Goal: Task Accomplishment & Management: Use online tool/utility

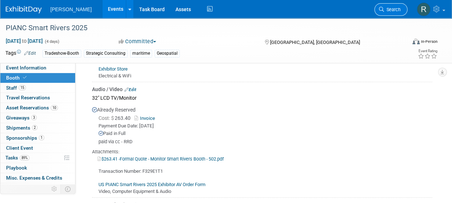
click at [385, 9] on span "Search" at bounding box center [392, 9] width 17 height 5
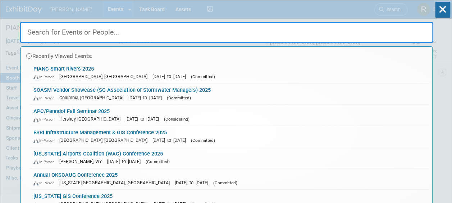
click at [261, 31] on input "text" at bounding box center [226, 32] width 413 height 21
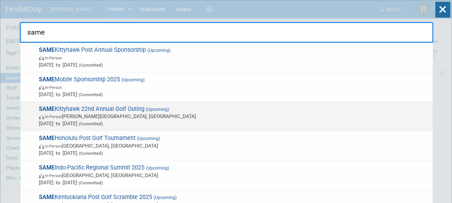
type input "same"
click at [126, 113] on span "In-Person [PERSON_NAME][GEOGRAPHIC_DATA], [GEOGRAPHIC_DATA]" at bounding box center [234, 116] width 390 height 7
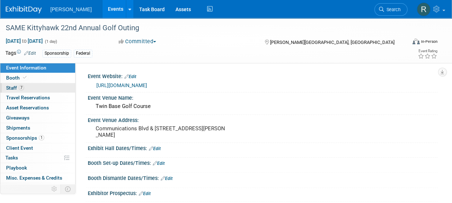
click at [36, 91] on link "7 Staff 7" at bounding box center [37, 88] width 75 height 10
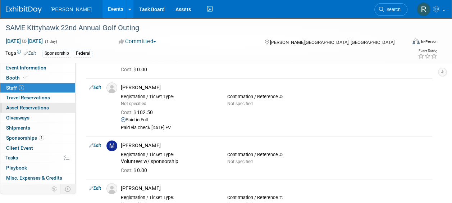
scroll to position [108, 0]
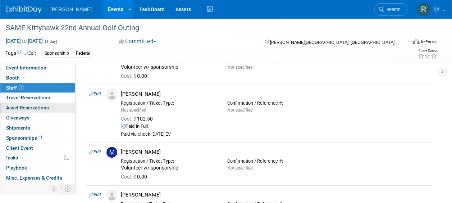
click at [35, 105] on span "Asset Reservations 0" at bounding box center [27, 108] width 43 height 6
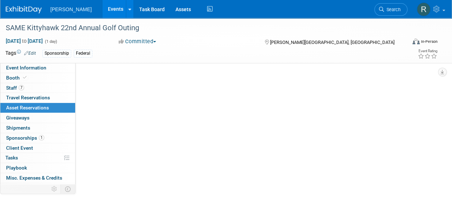
scroll to position [0, 0]
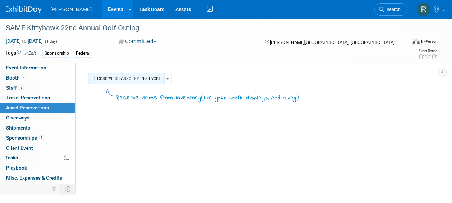
click at [134, 78] on button "Reserve an Asset for this Event" at bounding box center [126, 79] width 76 height 12
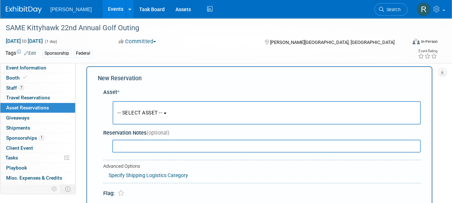
scroll to position [7, 0]
click at [136, 113] on span "-- SELECT ASSET --" at bounding box center [140, 112] width 45 height 6
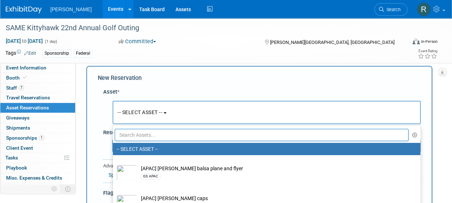
click at [141, 135] on input "text" at bounding box center [262, 135] width 294 height 12
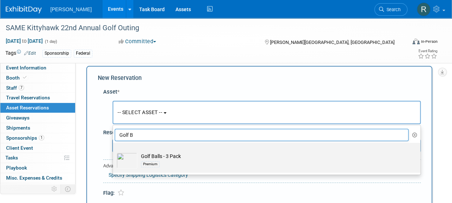
type input "Golf B"
click at [163, 160] on div "Premium" at bounding box center [273, 164] width 265 height 8
click at [114, 151] on input "Golf Balls - 3 Pack Premium" at bounding box center [111, 149] width 5 height 5
select select "10723117"
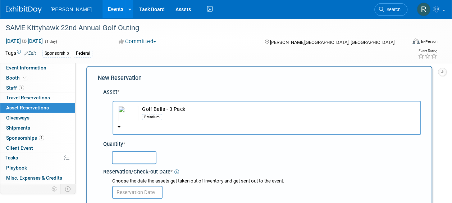
click at [148, 157] on input "text" at bounding box center [134, 157] width 45 height 13
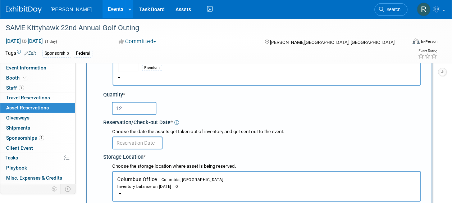
scroll to position [79, 0]
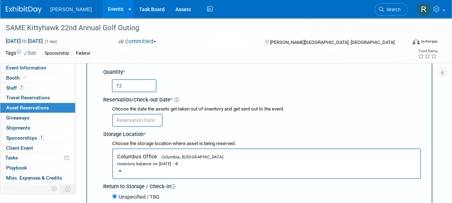
type input "12"
click at [150, 122] on input "text" at bounding box center [137, 120] width 50 height 13
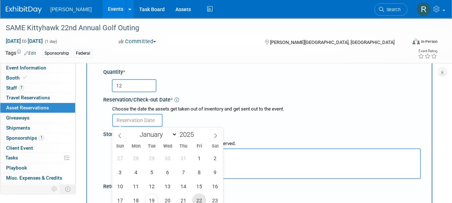
click at [200, 196] on span "22" at bounding box center [199, 200] width 14 height 14
type input "[DATE]"
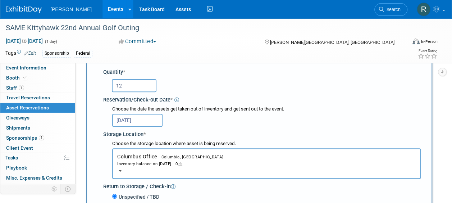
click at [165, 155] on span "Columbia, [GEOGRAPHIC_DATA]" at bounding box center [190, 157] width 67 height 5
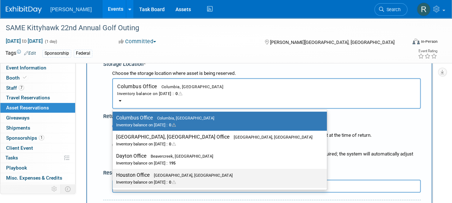
scroll to position [151, 0]
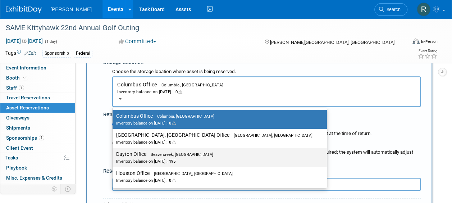
click at [152, 156] on label "Dayton Office Beavercreek, [GEOGRAPHIC_DATA] Inventory balance on [DATE] : 195" at bounding box center [217, 157] width 203 height 16
click at [114, 156] on input "Dayton Office Beavercreek, [GEOGRAPHIC_DATA] Inventory balance on [DATE] : 195" at bounding box center [111, 154] width 5 height 5
select select "11223930"
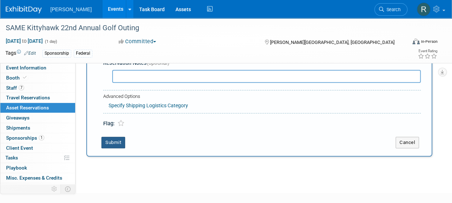
click at [119, 139] on button "Submit" at bounding box center [113, 143] width 24 height 12
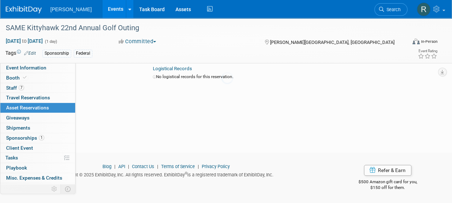
scroll to position [9, 0]
